Goal: Navigation & Orientation: Find specific page/section

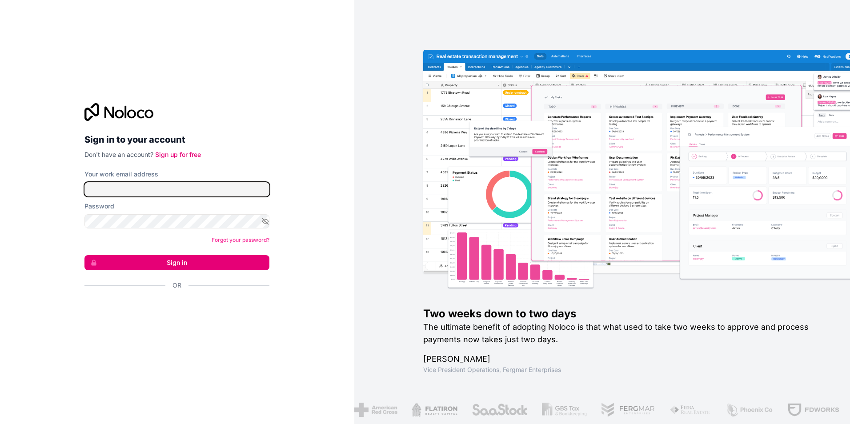
click at [100, 184] on input "Your work email address" at bounding box center [176, 189] width 185 height 14
type input "**********"
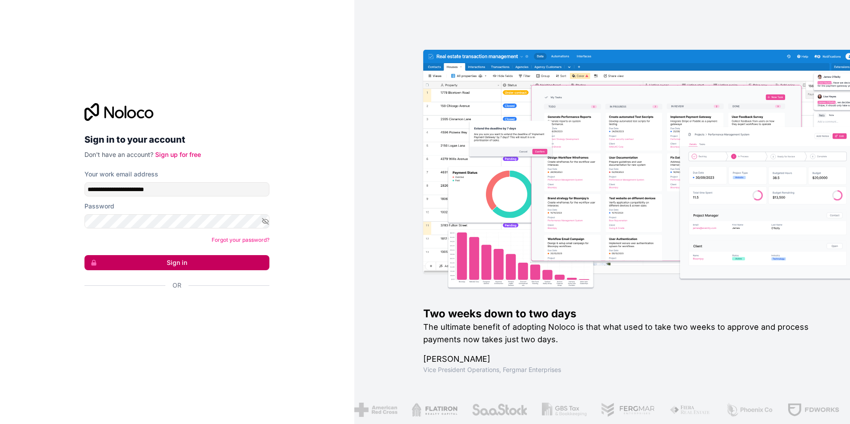
click at [215, 259] on button "Sign in" at bounding box center [176, 262] width 185 height 15
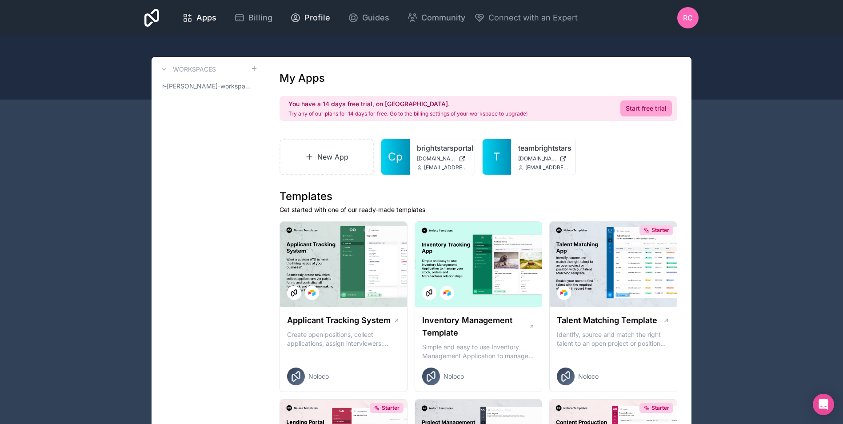
click at [314, 16] on span "Profile" at bounding box center [317, 18] width 26 height 12
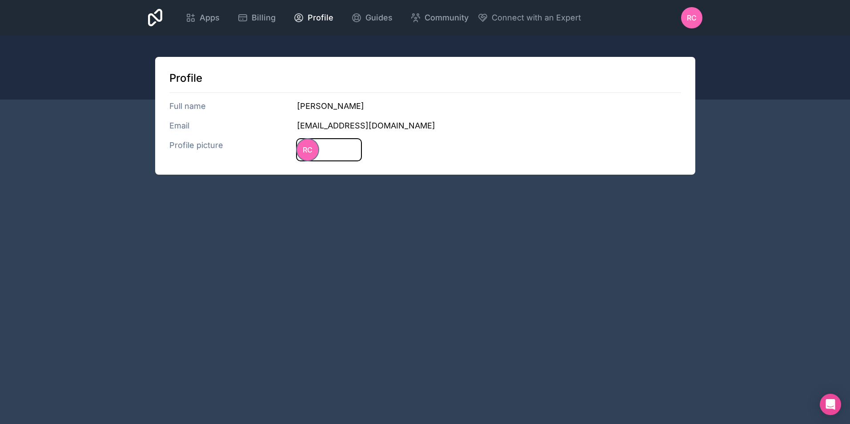
click at [307, 149] on span "RC" at bounding box center [308, 149] width 10 height 11
drag, startPoint x: 697, startPoint y: 24, endPoint x: 682, endPoint y: 20, distance: 15.2
click at [694, 22] on div "RC" at bounding box center [691, 17] width 21 height 21
click at [218, 19] on span "Apps" at bounding box center [209, 18] width 20 height 12
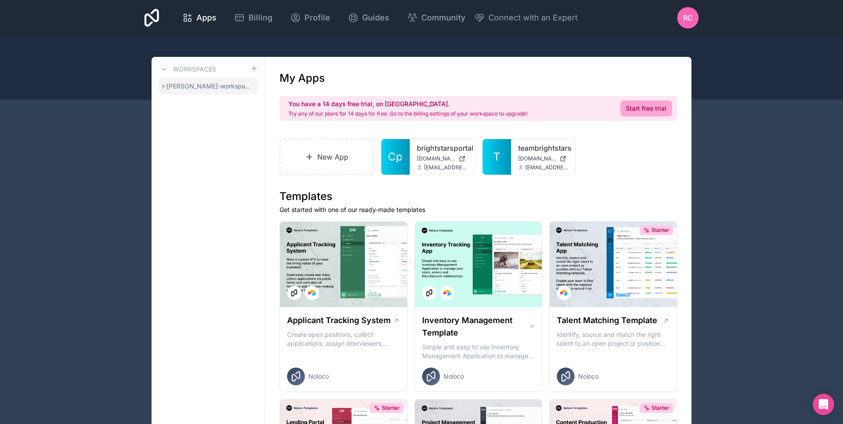
drag, startPoint x: 217, startPoint y: 92, endPoint x: 216, endPoint y: 85, distance: 7.2
click at [217, 92] on link "r-[PERSON_NAME]-workspace" at bounding box center [208, 86] width 99 height 16
click at [214, 84] on span "r-[PERSON_NAME]-workspace" at bounding box center [206, 86] width 88 height 9
click at [415, 157] on div "brightstarsportal [DOMAIN_NAME] [EMAIL_ADDRESS][DOMAIN_NAME]" at bounding box center [442, 157] width 65 height 36
click at [418, 162] on div "brightstarsportal [DOMAIN_NAME] [EMAIL_ADDRESS][DOMAIN_NAME]" at bounding box center [442, 157] width 65 height 36
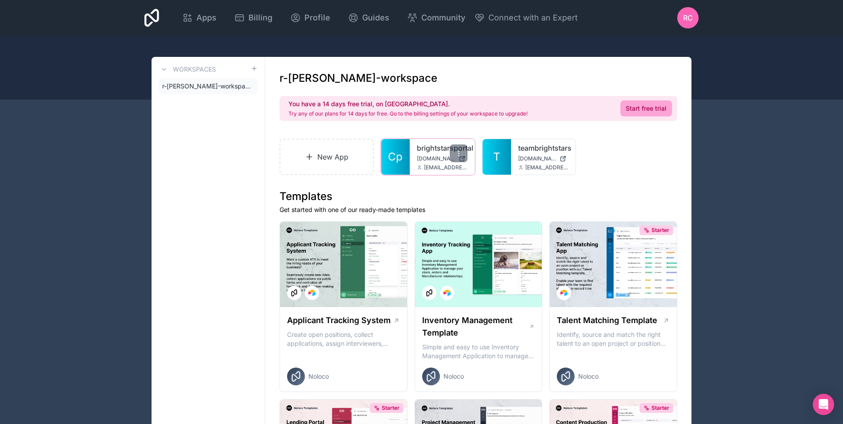
click at [416, 163] on div "brightstarsportal [DOMAIN_NAME] [EMAIL_ADDRESS][DOMAIN_NAME]" at bounding box center [442, 157] width 65 height 36
click at [403, 171] on link "Cp" at bounding box center [395, 157] width 28 height 36
